Goal: Task Accomplishment & Management: Manage account settings

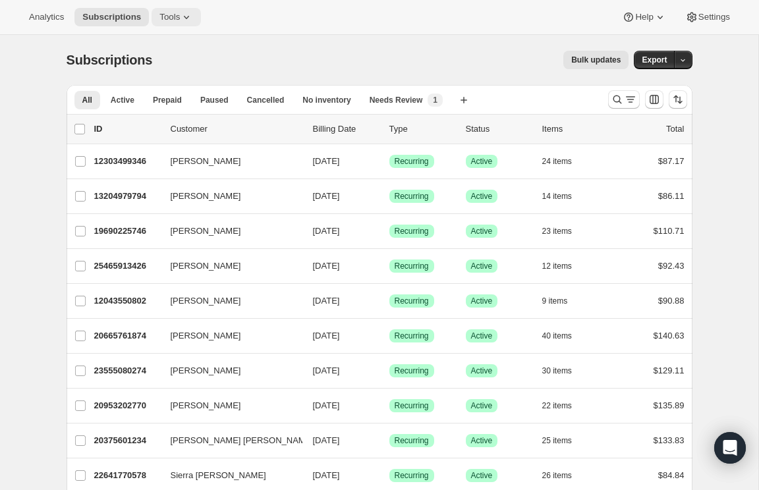
click at [183, 14] on icon at bounding box center [186, 17] width 13 height 13
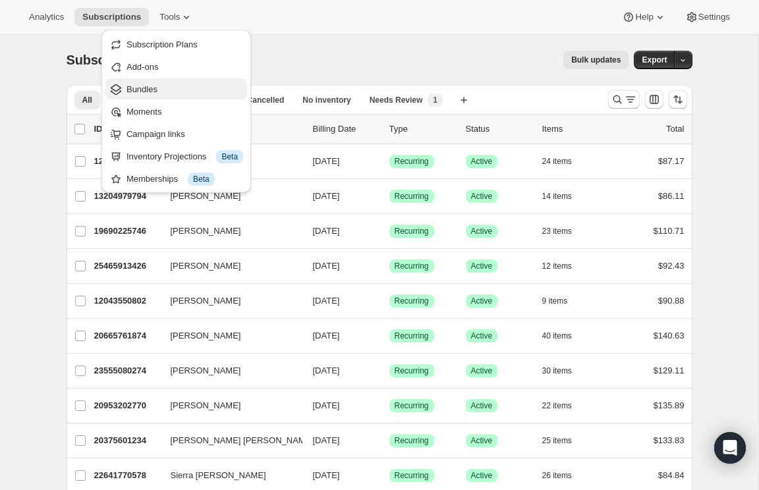
click at [198, 83] on span "Bundles" at bounding box center [184, 89] width 117 height 13
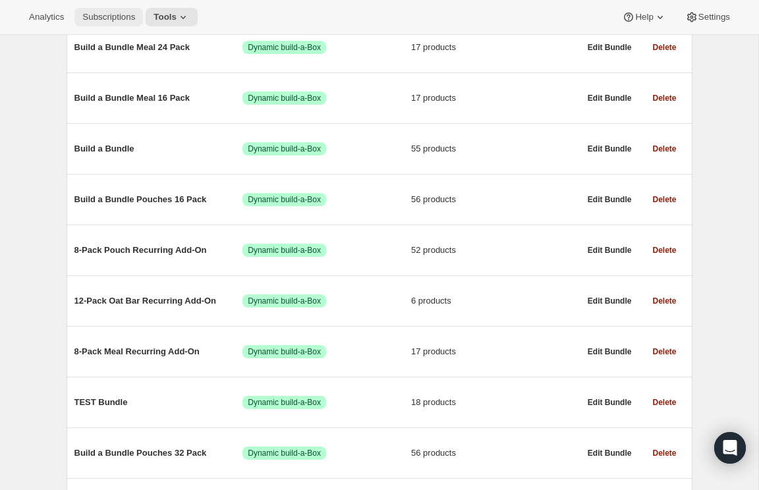
scroll to position [205, 0]
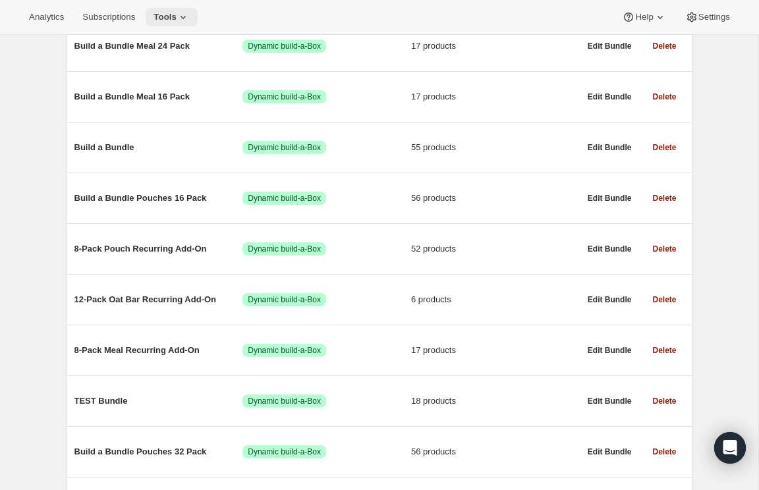
click at [177, 11] on button "Tools" at bounding box center [172, 17] width 52 height 18
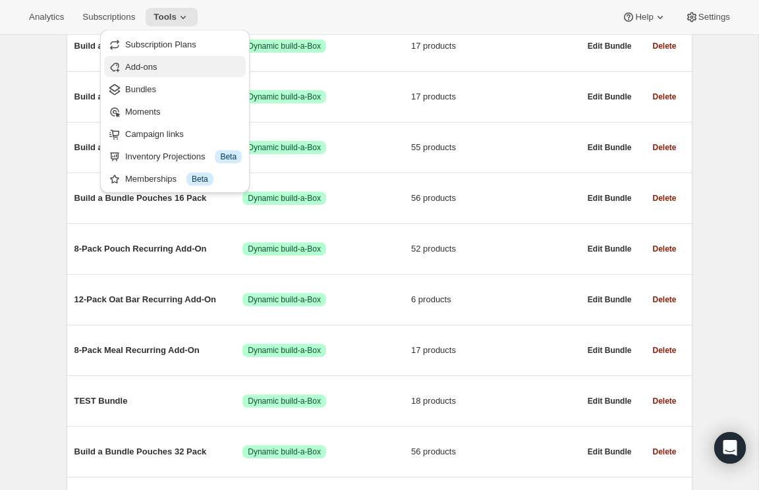
click at [160, 59] on button "Add-ons" at bounding box center [175, 66] width 142 height 21
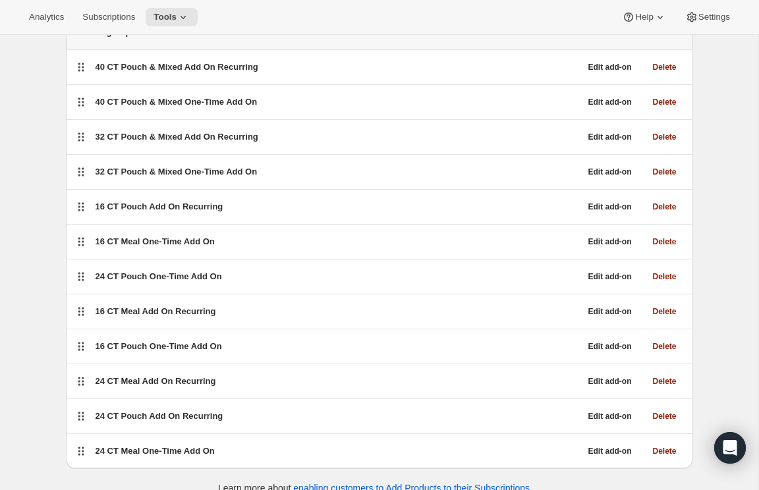
scroll to position [133, 0]
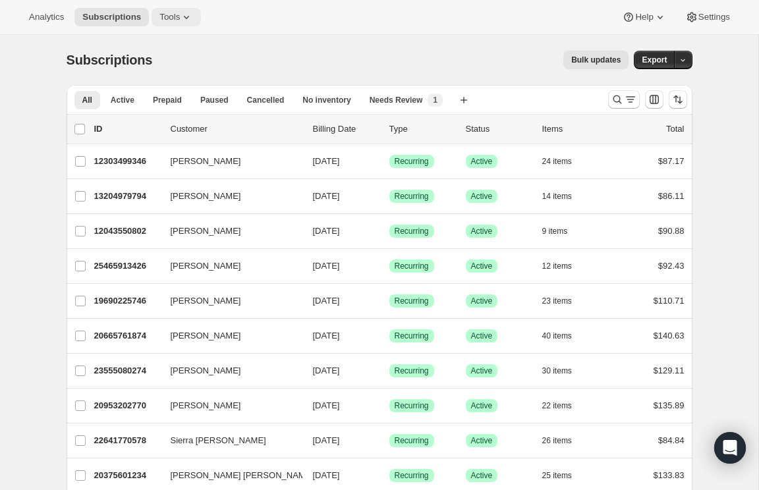
click at [191, 11] on icon at bounding box center [186, 17] width 13 height 13
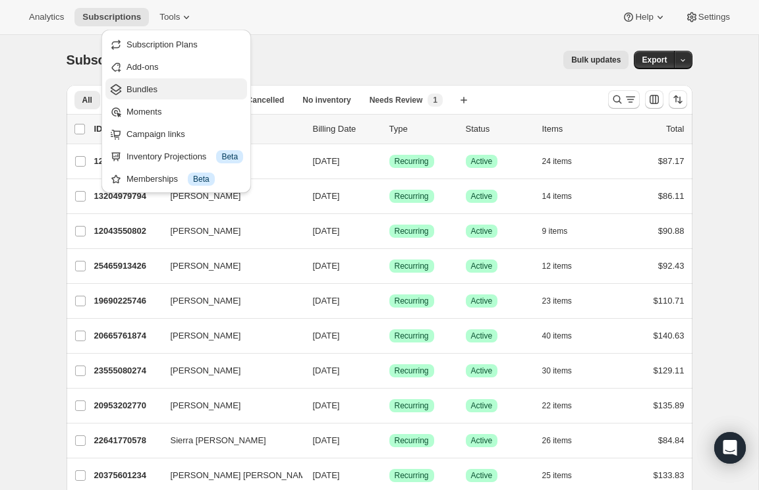
click at [186, 92] on span "Bundles" at bounding box center [184, 89] width 117 height 13
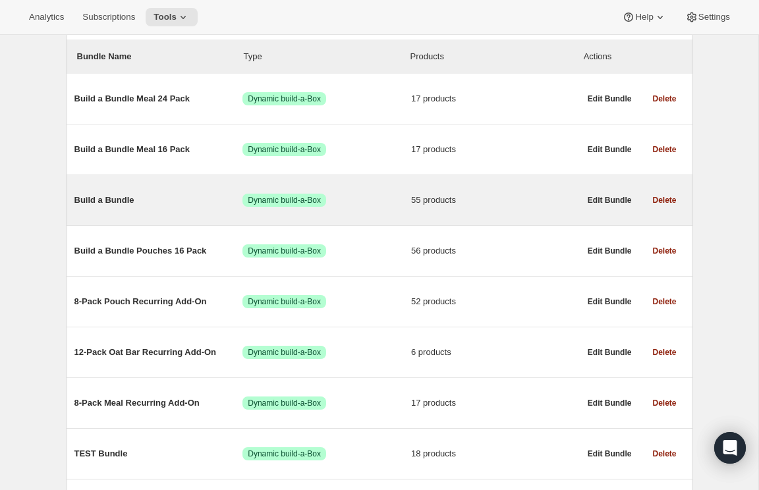
scroll to position [163, 0]
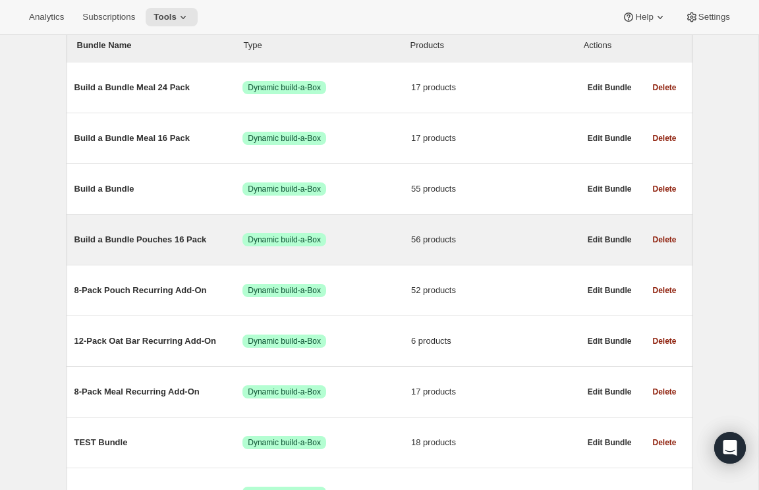
click at [144, 244] on span "Build a Bundle Pouches 16 Pack" at bounding box center [158, 239] width 169 height 13
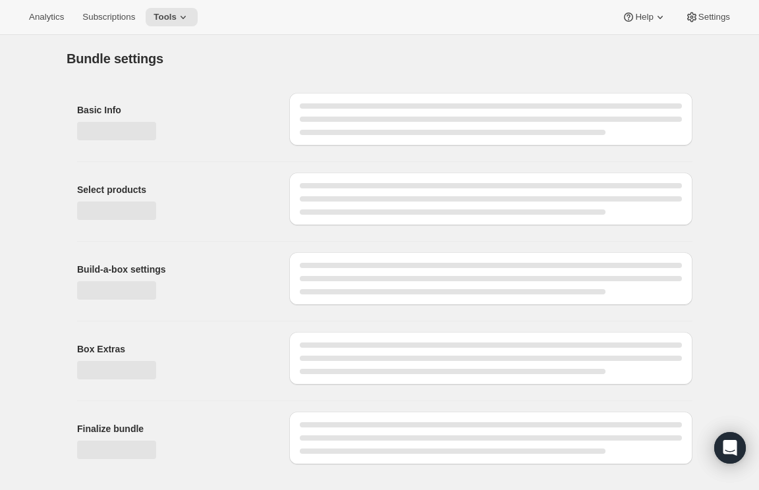
type input "Build a Bundle Pouches 16 Pack"
checkbox input "true"
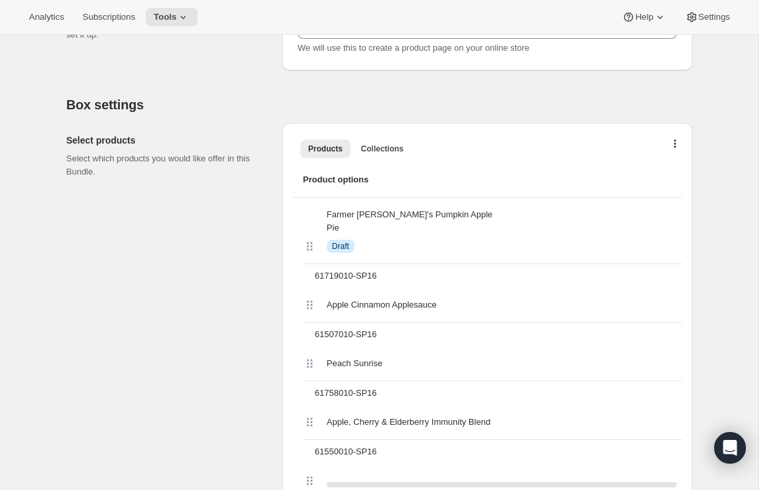
scroll to position [345, 0]
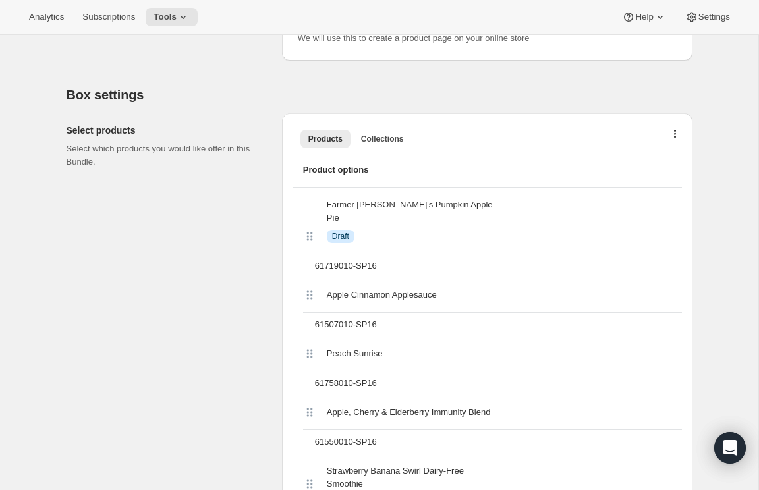
click at [330, 208] on span "Farmer [PERSON_NAME]'s Pumpkin Apple Pie" at bounding box center [411, 211] width 169 height 26
click at [674, 136] on icon "button" at bounding box center [675, 135] width 3 height 11
click at [503, 169] on span "Product options" at bounding box center [487, 169] width 368 height 13
click at [678, 128] on div "Products Collections More views Products Collections More views" at bounding box center [486, 138] width 389 height 29
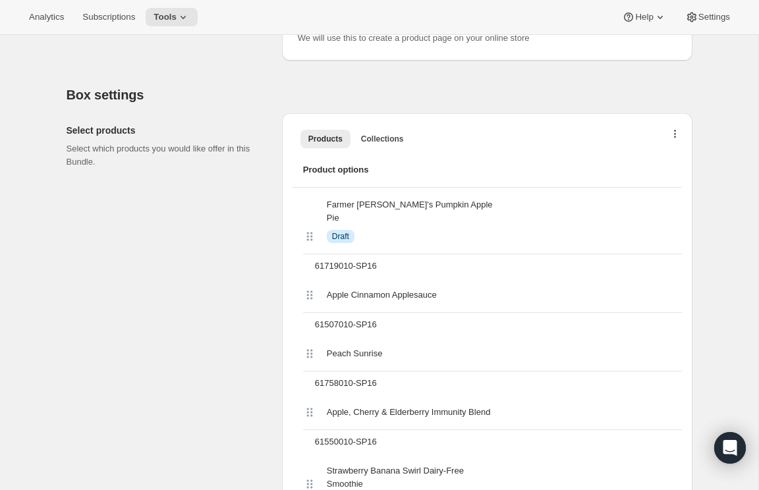
click at [672, 135] on button "button" at bounding box center [675, 136] width 13 height 13
click at [349, 231] on span "Draft" at bounding box center [340, 236] width 17 height 11
drag, startPoint x: 416, startPoint y: 210, endPoint x: 316, endPoint y: 207, distance: 99.5
click at [415, 210] on span "Farmer [PERSON_NAME]'s Pumpkin Apple Pie" at bounding box center [411, 211] width 169 height 26
click at [308, 236] on icon at bounding box center [308, 237] width 2 height 2
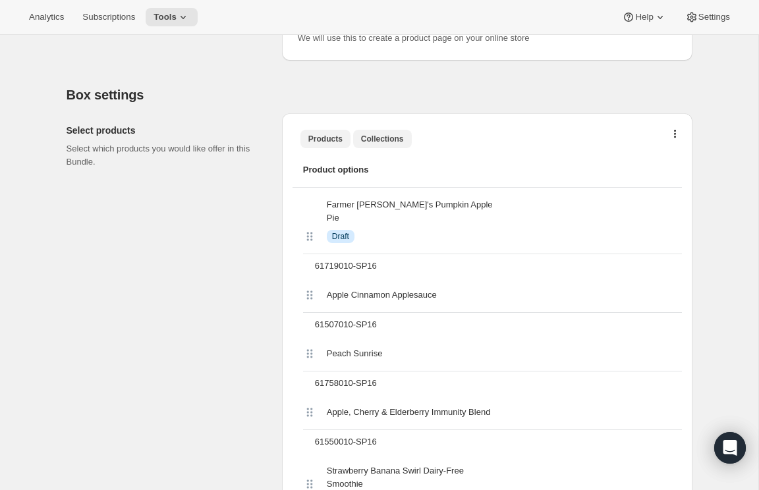
click at [389, 142] on span "Collections" at bounding box center [382, 139] width 43 height 11
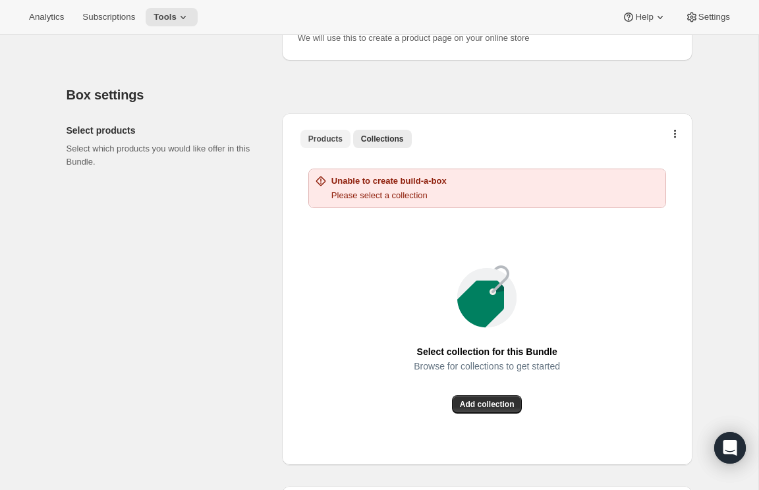
click at [345, 141] on button "Products" at bounding box center [325, 139] width 50 height 18
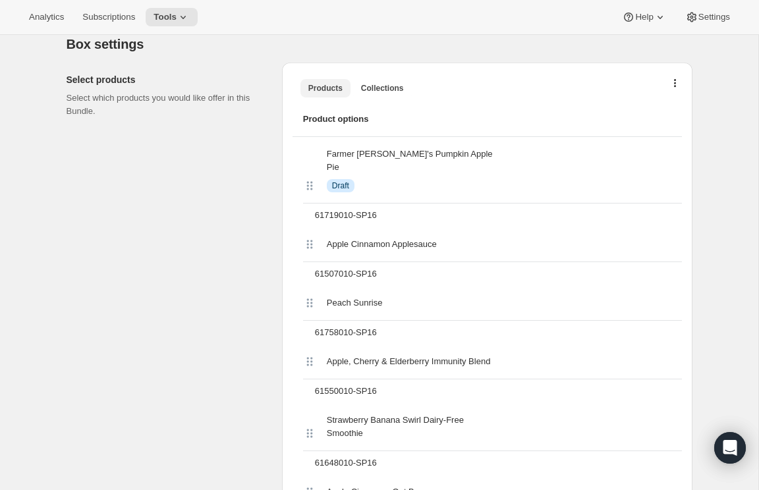
scroll to position [396, 0]
drag, startPoint x: 335, startPoint y: 186, endPoint x: 315, endPoint y: 184, distance: 20.5
click at [315, 203] on div "61719010-SP16" at bounding box center [496, 215] width 372 height 24
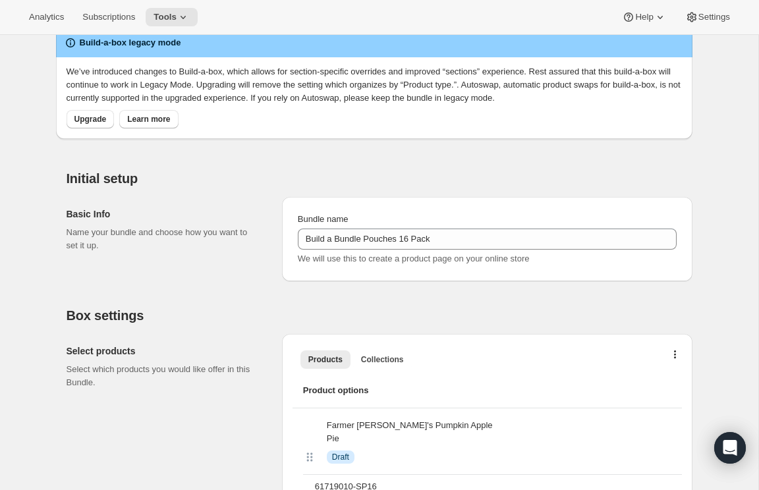
scroll to position [0, 0]
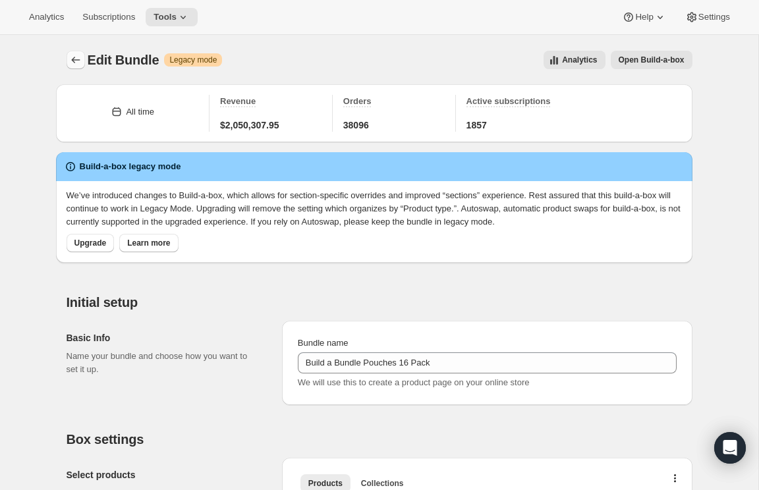
click at [70, 59] on icon "Bundles" at bounding box center [75, 59] width 13 height 13
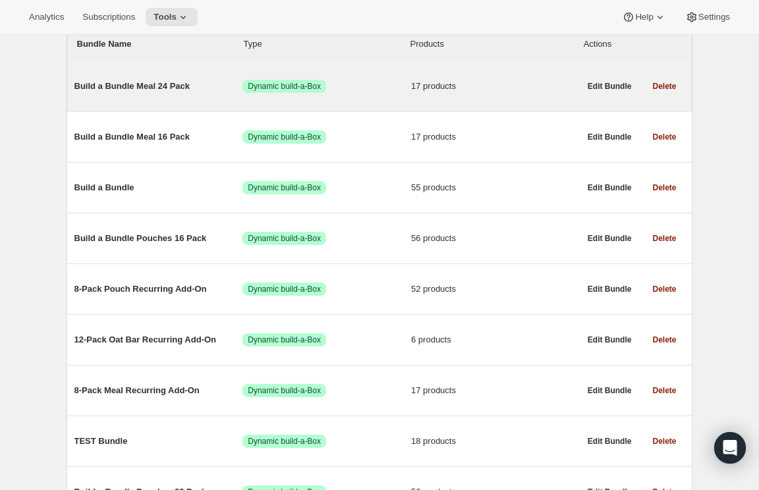
scroll to position [164, 0]
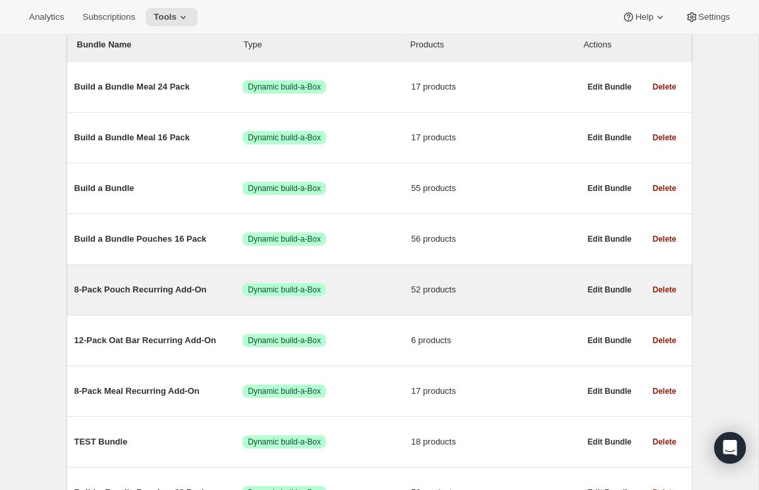
click at [155, 292] on span "8-Pack Pouch Recurring Add-On" at bounding box center [158, 289] width 169 height 13
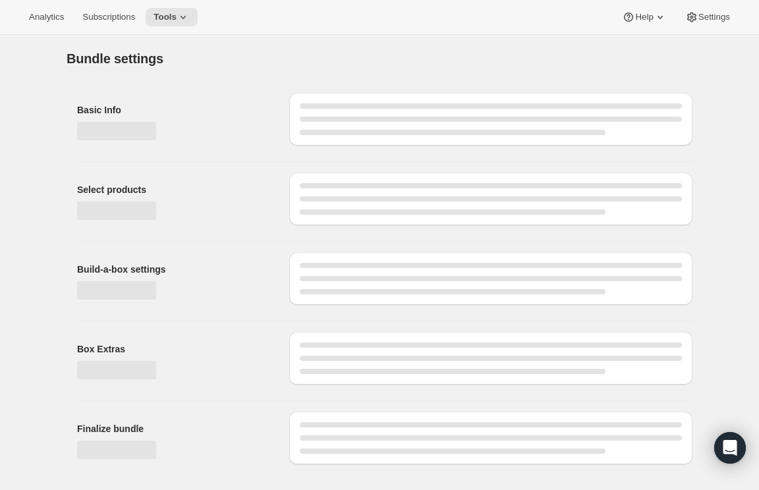
type input "8-Pack Pouch Recurring Add-On"
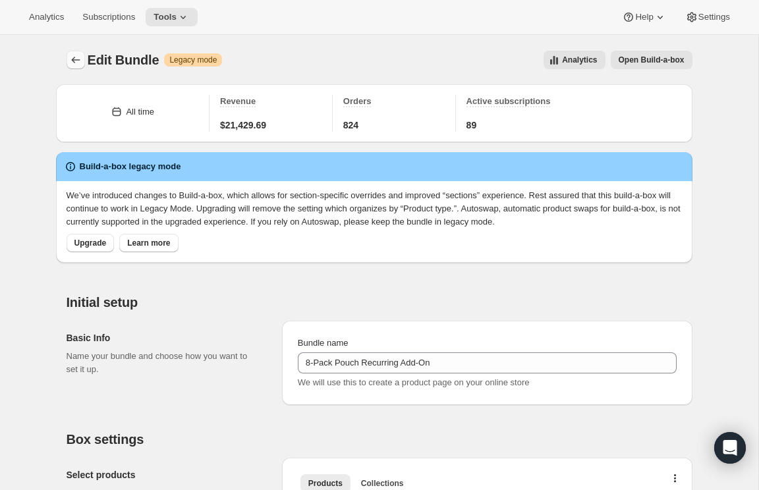
click at [75, 61] on icon "Bundles" at bounding box center [75, 59] width 13 height 13
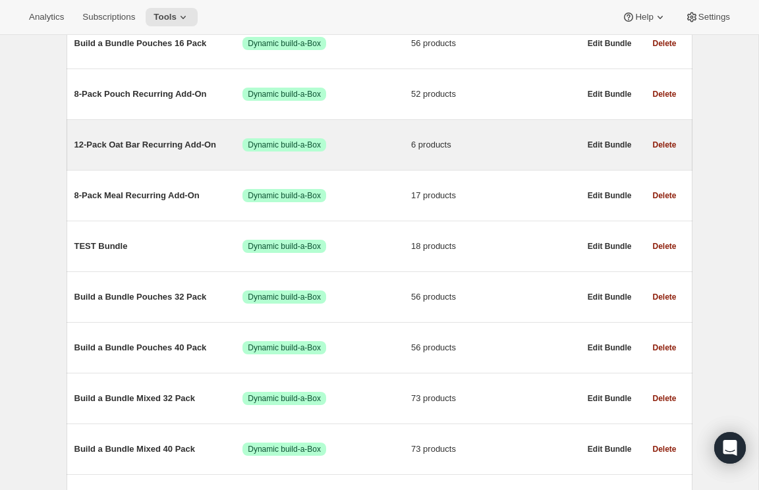
scroll to position [364, 0]
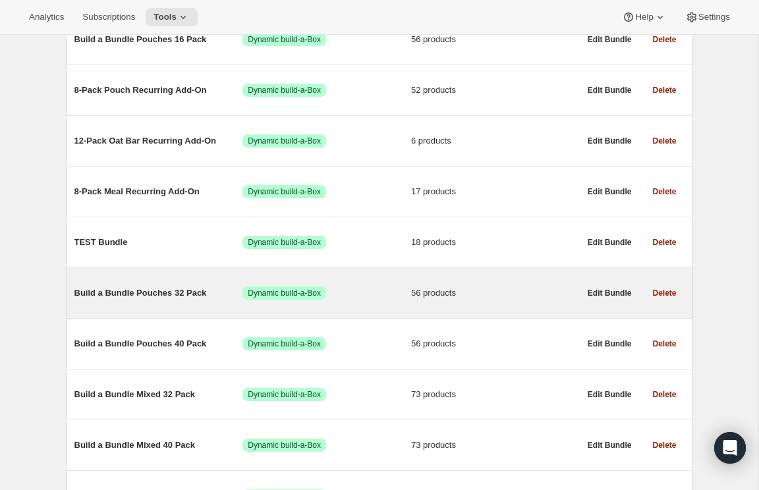
click at [163, 298] on span "Build a Bundle Pouches 32 Pack" at bounding box center [158, 293] width 169 height 13
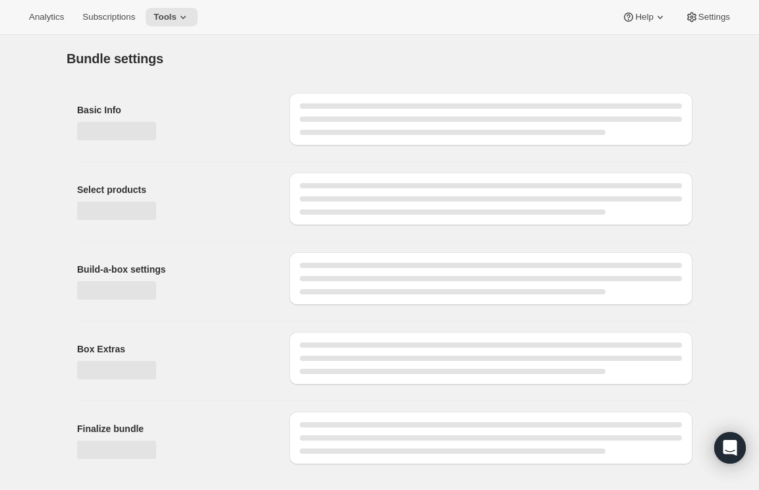
type input "Build a Bundle Pouches 32 Pack"
checkbox input "true"
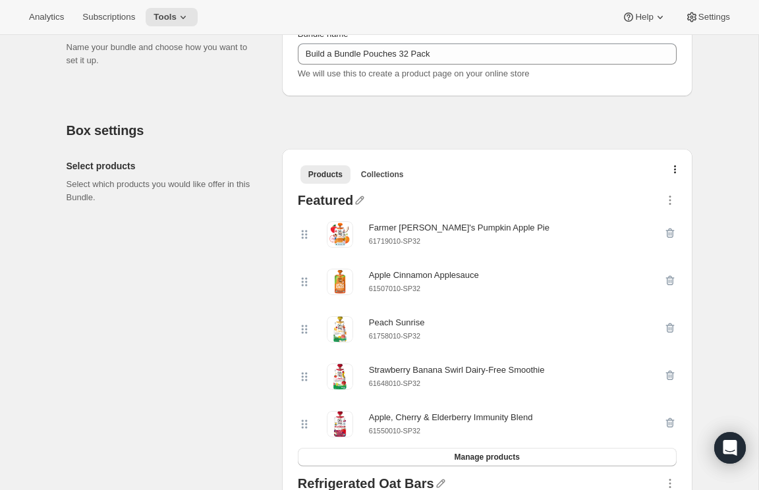
scroll to position [179, 0]
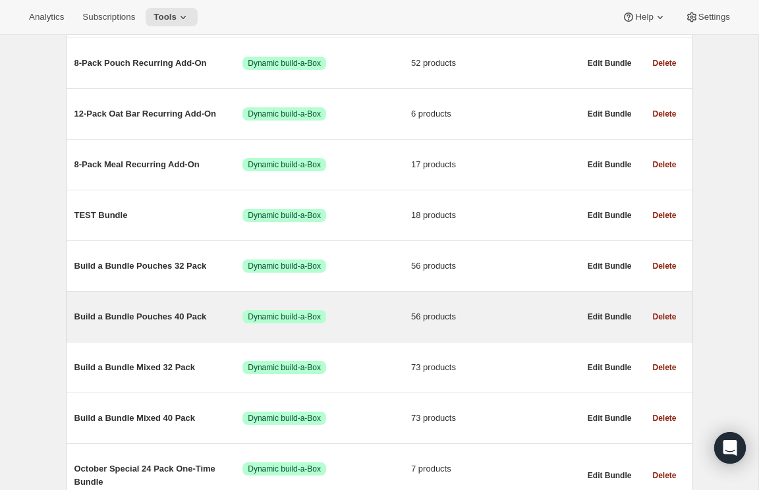
scroll to position [406, 0]
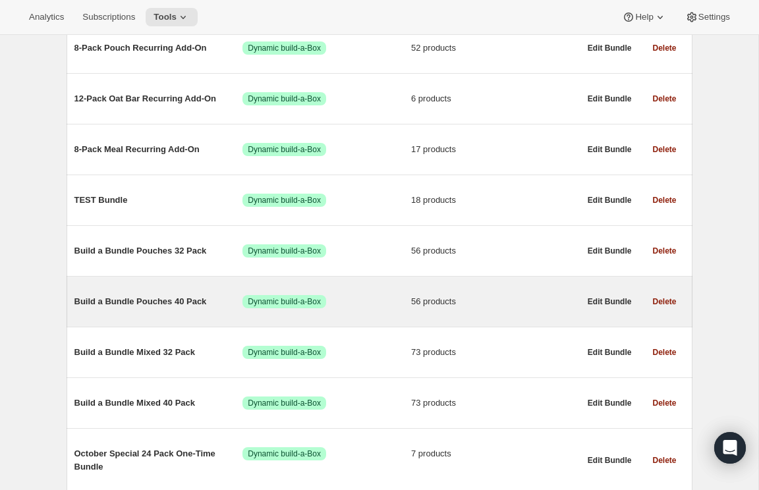
click at [180, 306] on span "Build a Bundle Pouches 40 Pack" at bounding box center [158, 301] width 169 height 13
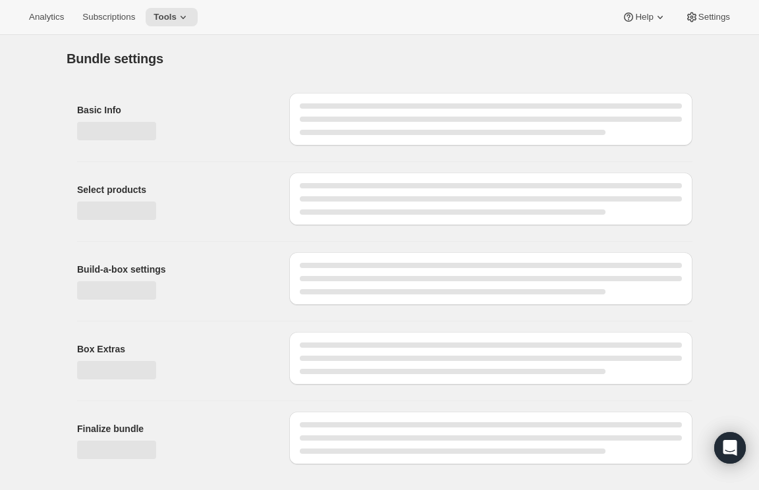
type input "Build a Bundle Pouches 40 Pack"
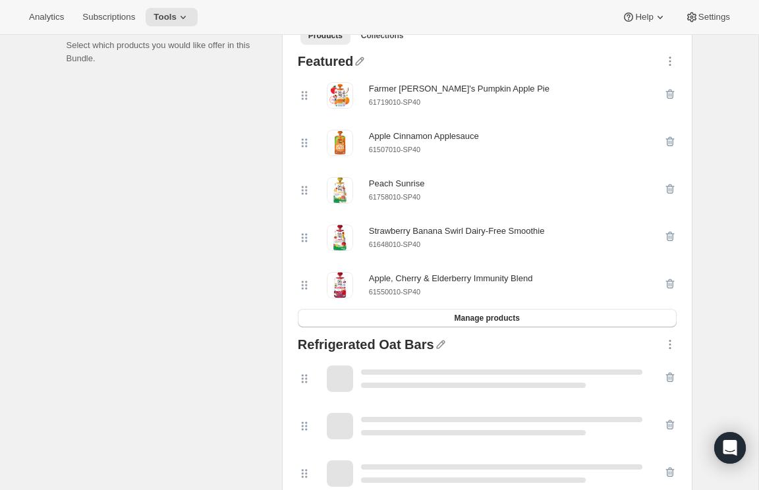
scroll to position [330, 0]
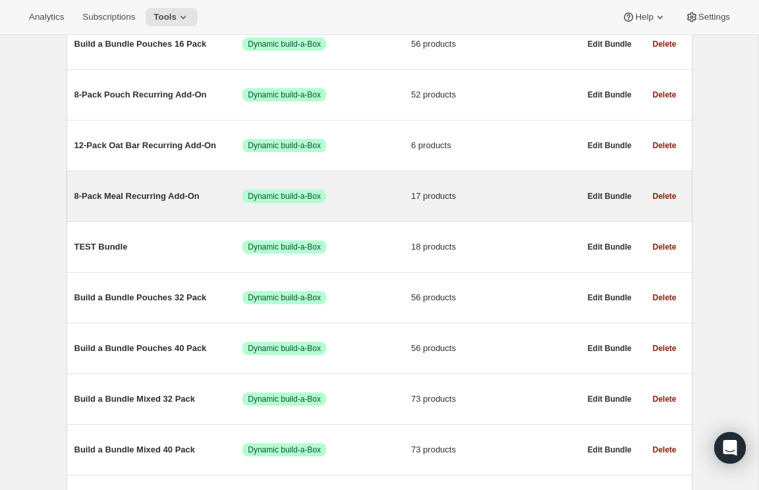
scroll to position [377, 0]
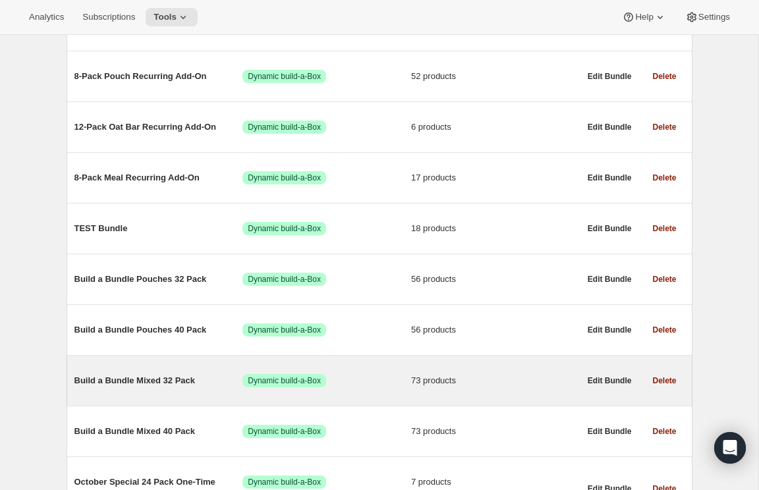
click at [127, 384] on span "Build a Bundle Mixed 32 Pack" at bounding box center [158, 380] width 169 height 13
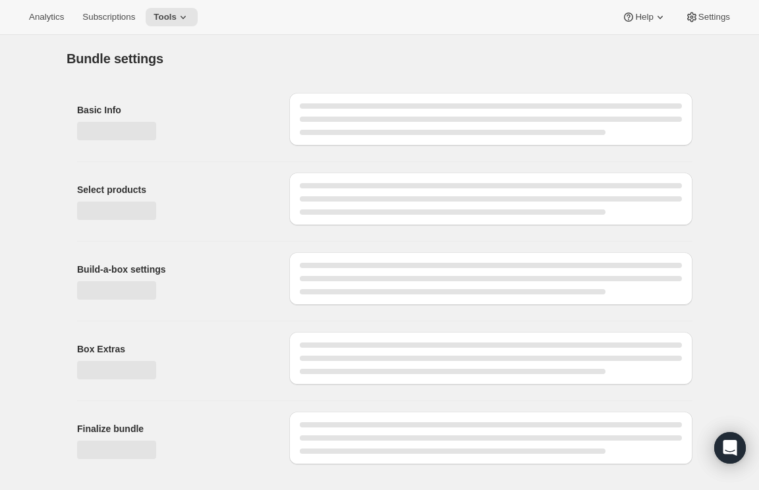
type input "Build a Bundle Mixed 32 Pack"
checkbox input "true"
select select "MINIMUM"
type input "Select at least 8 meals"
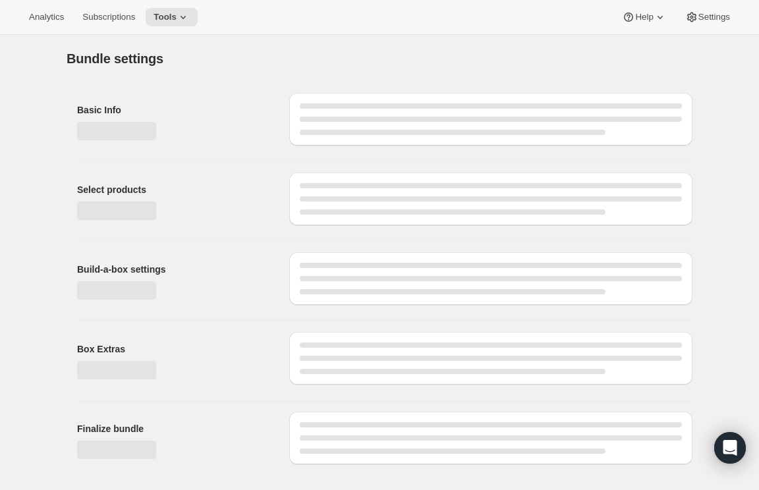
select select "gid://shopify/ProductVariant/41182055432274_6321b5ac-0d1c-4f8d-8ffe-6193e28b69b8"
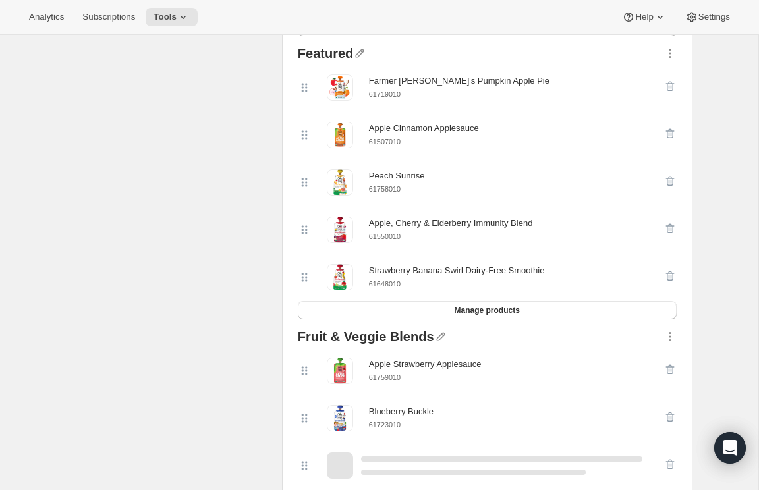
scroll to position [1505, 0]
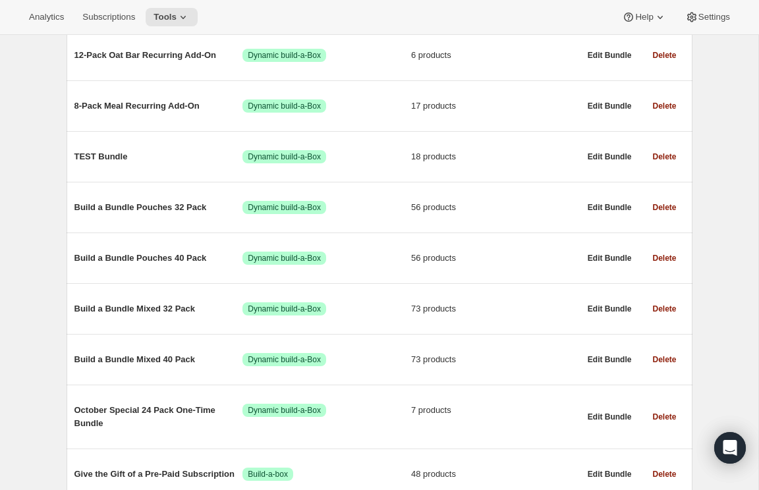
scroll to position [451, 0]
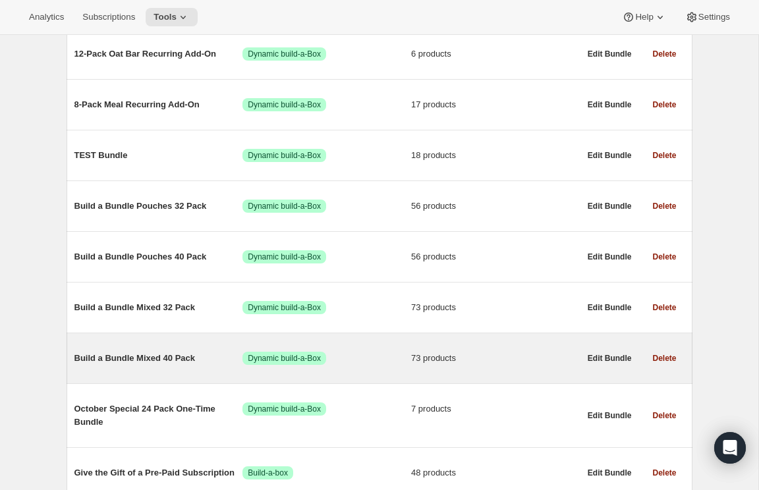
click at [166, 362] on span "Build a Bundle Mixed 40 Pack" at bounding box center [158, 358] width 169 height 13
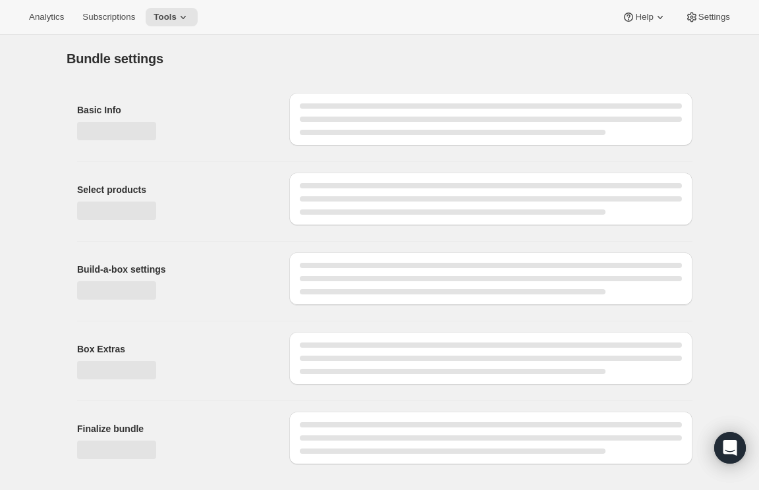
type input "Build a Bundle Mixed 40 Pack"
checkbox input "true"
select select "MINIMUM"
type input "Select at least 8 meals"
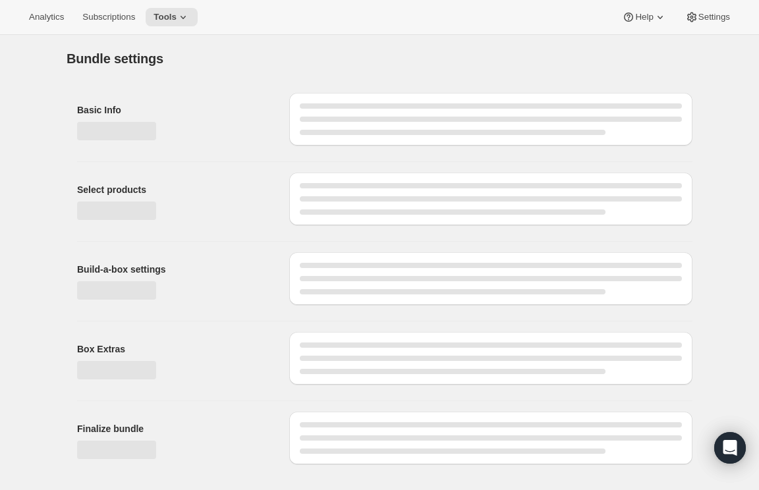
select select "gid://shopify/ProductVariant/41182201774162_e143ae9f-052c-4d0a-9eb4-a0f33d9d72e0"
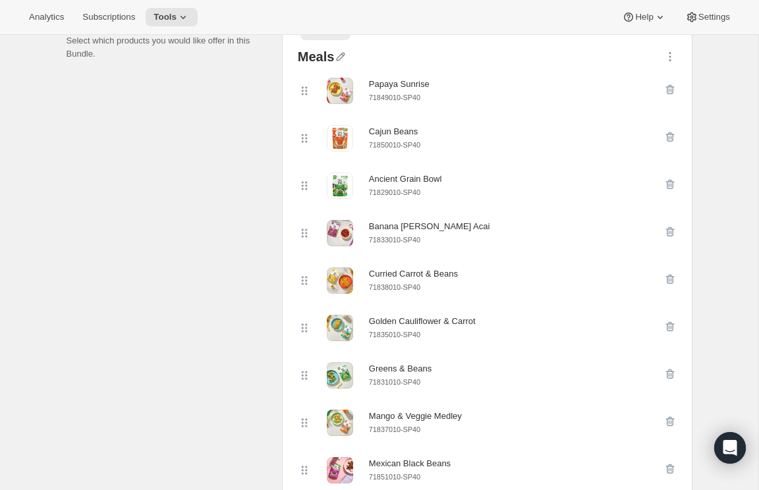
scroll to position [141, 0]
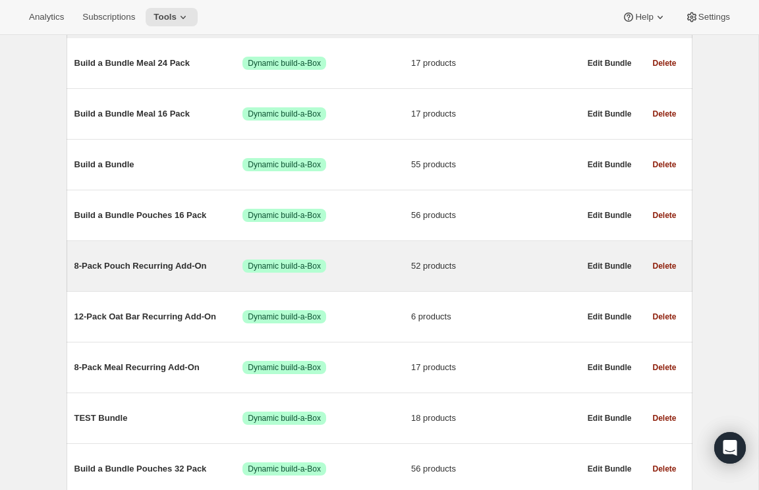
scroll to position [180, 0]
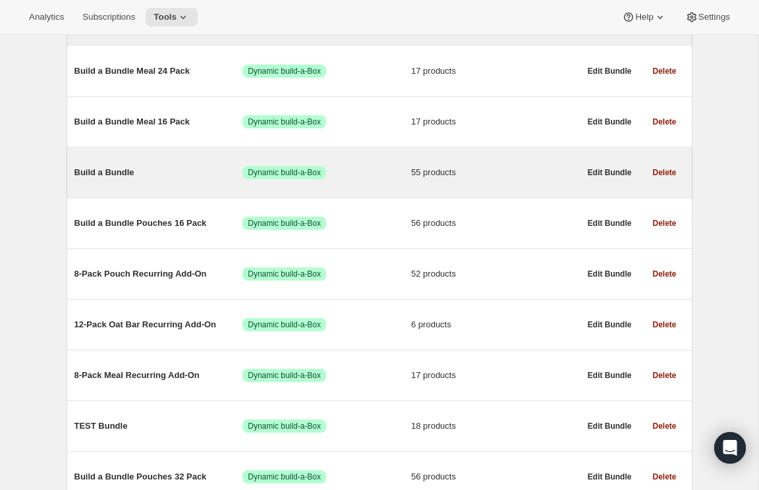
click at [115, 179] on span "Build a Bundle" at bounding box center [158, 172] width 169 height 13
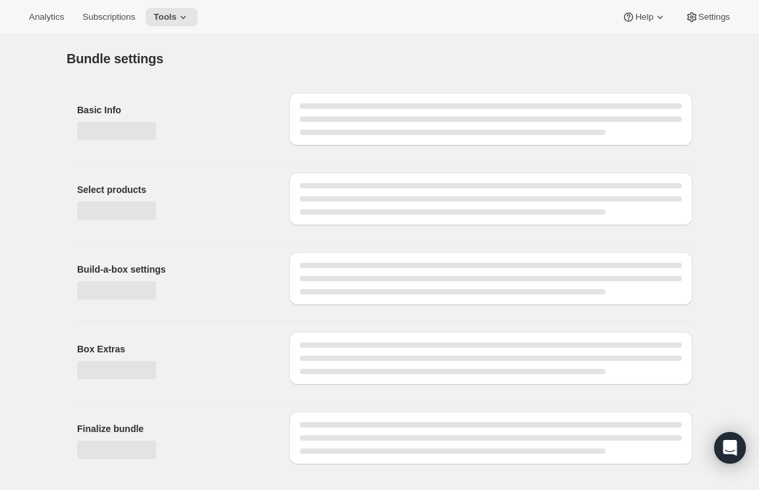
type input "Build a Bundle"
checkbox input "true"
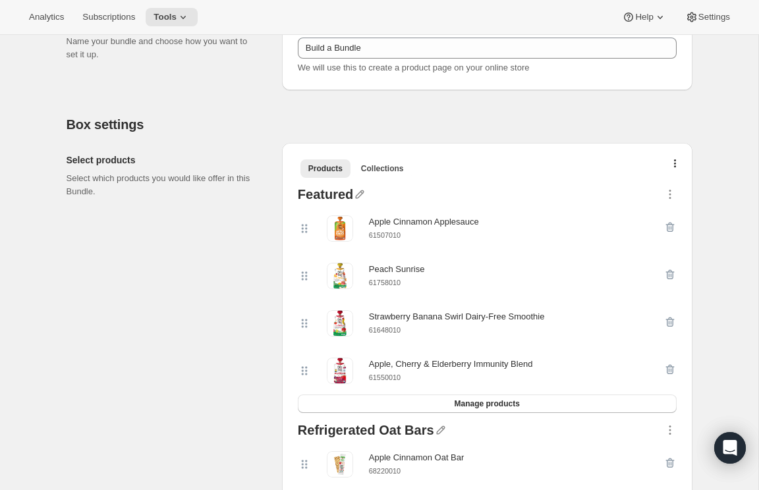
scroll to position [202, 0]
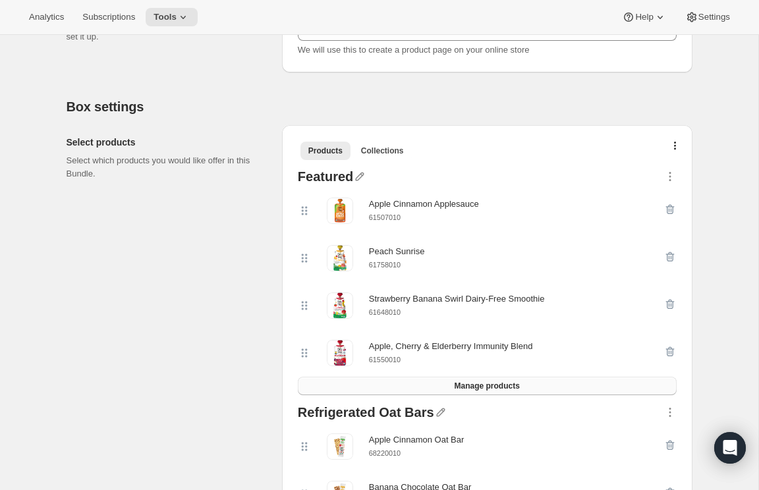
click at [509, 387] on span "Manage products" at bounding box center [486, 386] width 65 height 11
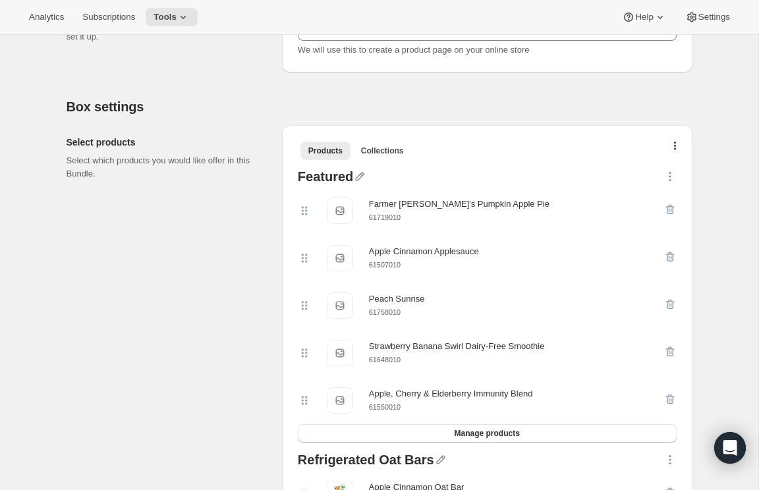
scroll to position [0, 0]
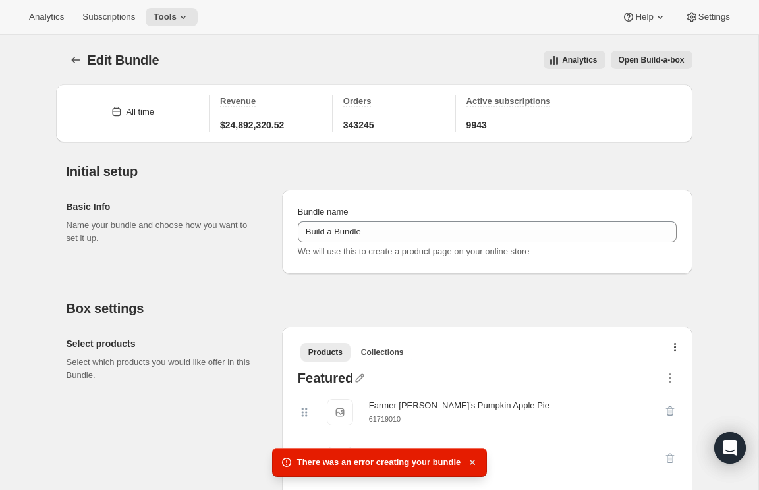
click at [473, 459] on icon "button" at bounding box center [472, 462] width 13 height 13
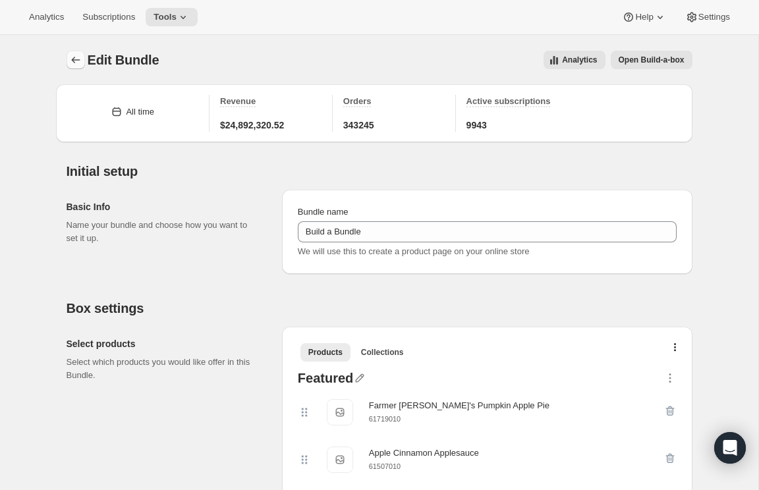
click at [70, 59] on icon "Bundles" at bounding box center [75, 59] width 13 height 13
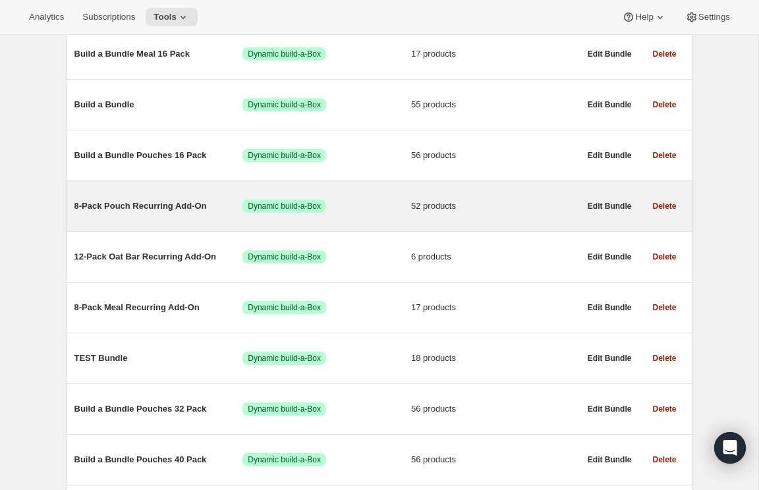
scroll to position [246, 0]
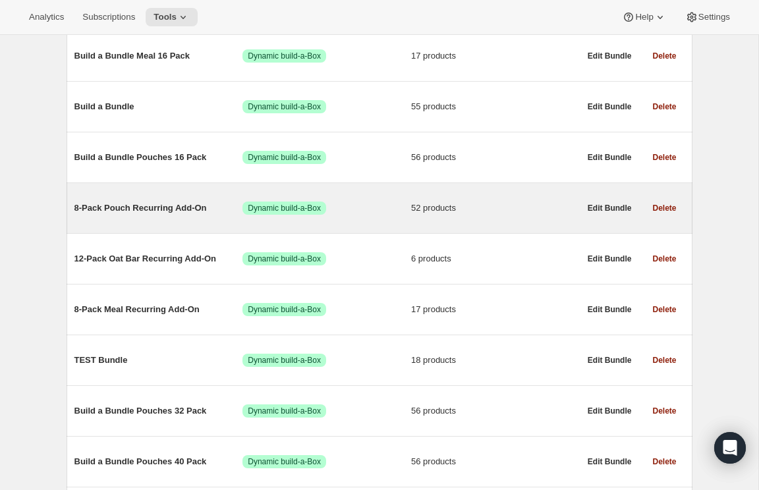
click at [154, 207] on span "8-Pack Pouch Recurring Add-On" at bounding box center [158, 208] width 169 height 13
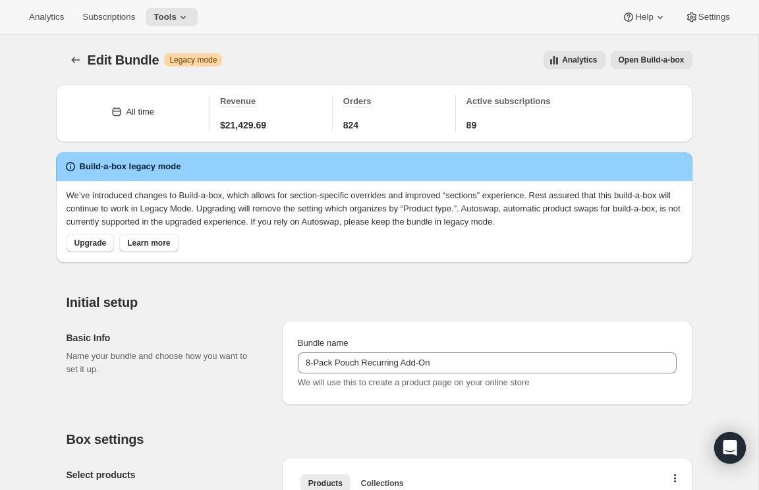
type input "8-Pack Pouch Recurring Add-On"
